Goal: Navigation & Orientation: Find specific page/section

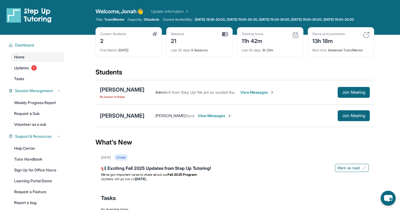
click at [125, 94] on div "[PERSON_NAME]" at bounding box center [122, 90] width 45 height 8
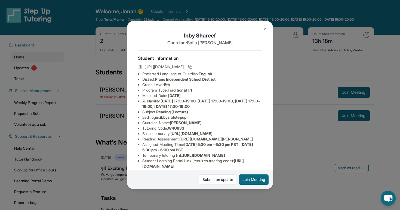
click at [195, 33] on h1 "[PERSON_NAME]" at bounding box center [200, 36] width 124 height 8
copy h1 "[PERSON_NAME]"
click at [91, 75] on div "[PERSON_NAME] Guardian: [PERSON_NAME] Student Information [URL][DOMAIN_NAME] Pr…" at bounding box center [200, 105] width 400 height 210
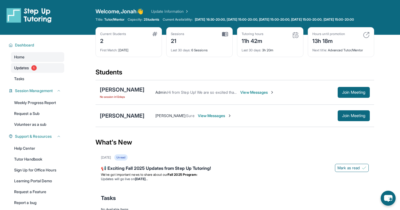
click at [30, 72] on link "Updates 1" at bounding box center [37, 68] width 53 height 10
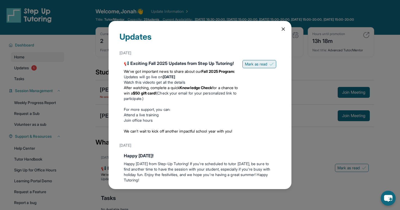
click at [255, 66] on span "Mark as read" at bounding box center [256, 63] width 22 height 5
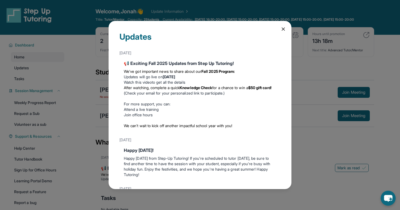
click at [94, 57] on div "Updates [DATE] 📢 Exciting Fall 2025 Updates from Step Up Tutoring! We’ve got im…" at bounding box center [200, 105] width 400 height 210
